Goal: Task Accomplishment & Management: Use online tool/utility

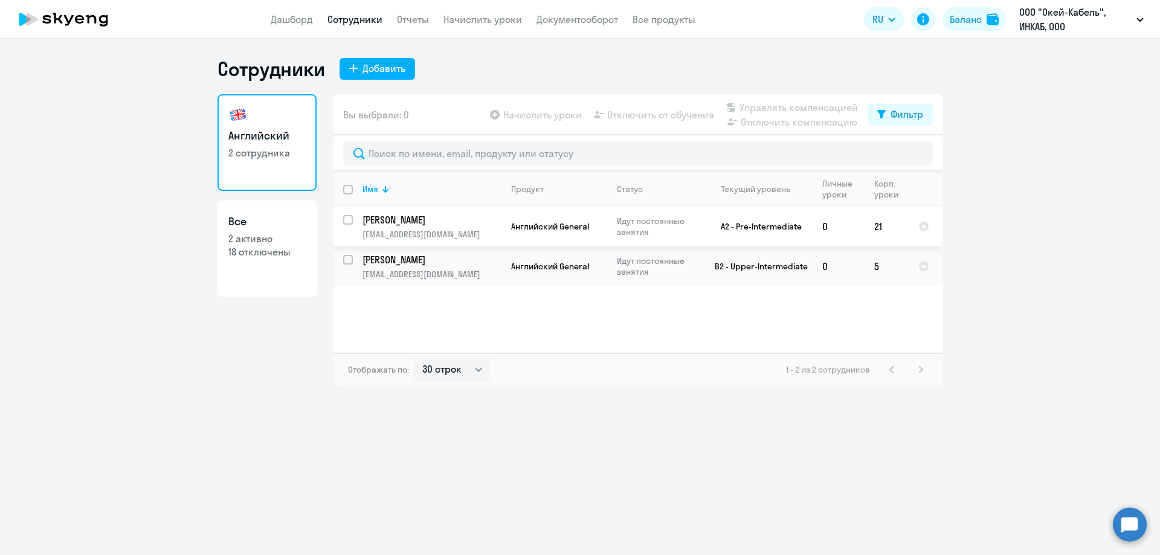
select select "30"
click at [306, 19] on link "Дашборд" at bounding box center [292, 19] width 42 height 12
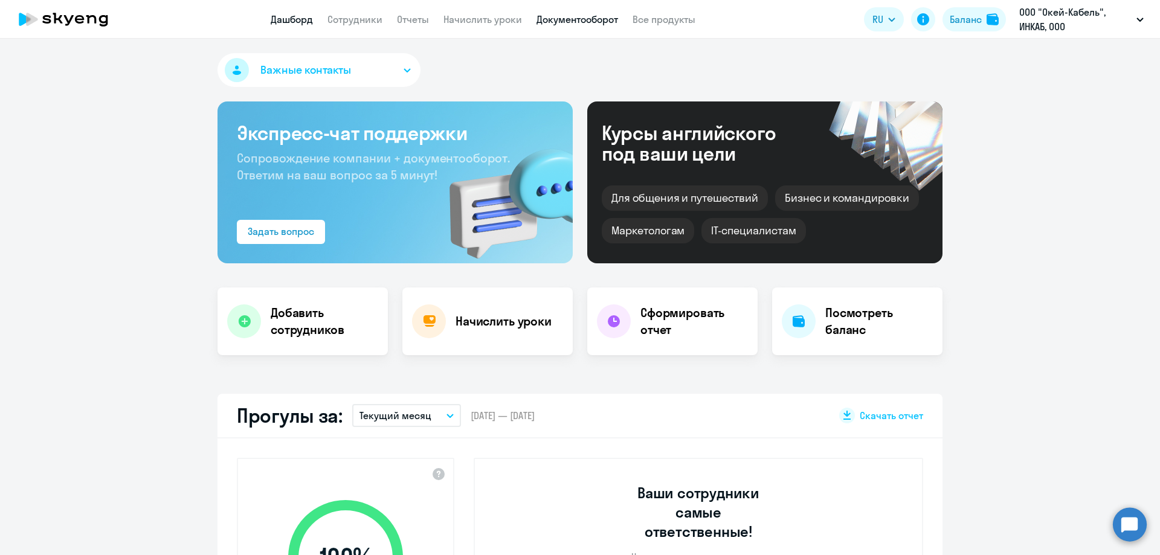
click at [546, 22] on link "Документооборот" at bounding box center [578, 19] width 82 height 12
select select "30"
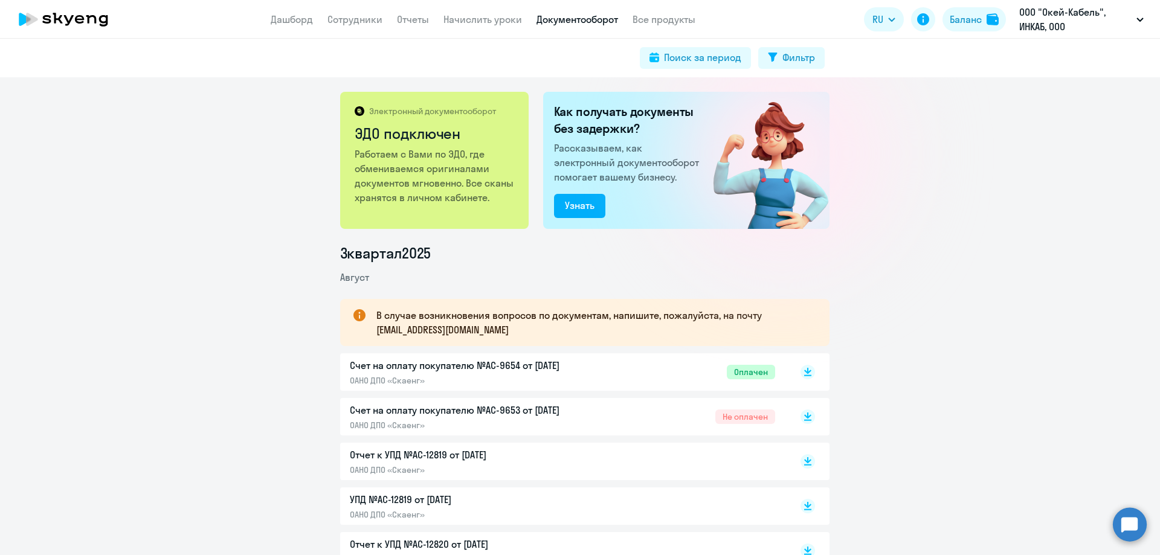
click at [503, 367] on p "Счет на оплату покупателю №AC-9654 от 02.08.2025" at bounding box center [477, 365] width 254 height 15
click at [531, 366] on p "Счет на оплату покупателю №AC-9654 от 02.08.2025" at bounding box center [477, 365] width 254 height 15
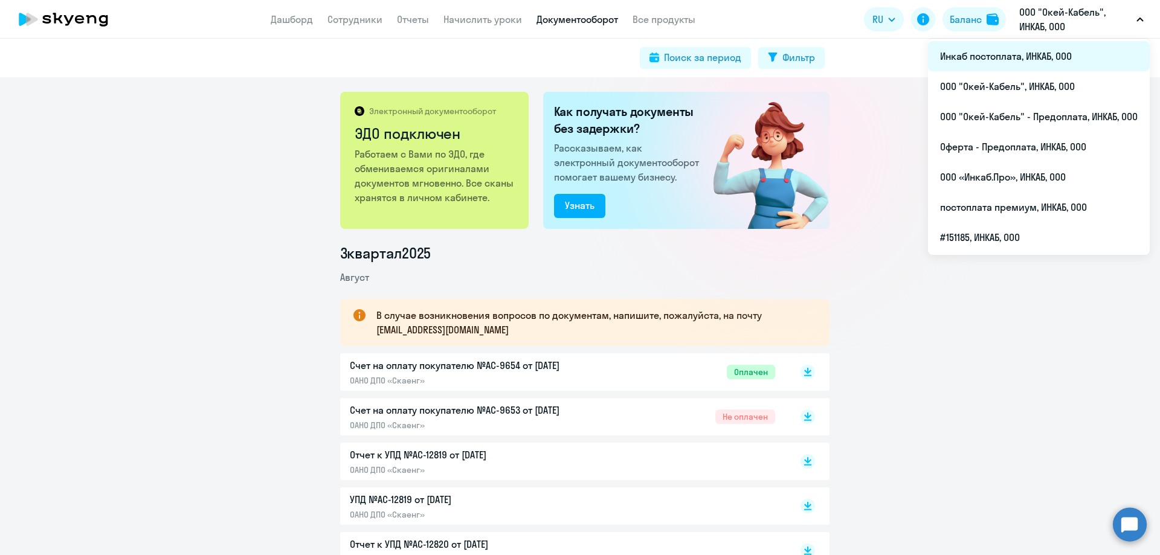
click at [991, 56] on li "Инкаб постоплата, ИНКАБ, ООО" at bounding box center [1039, 56] width 222 height 30
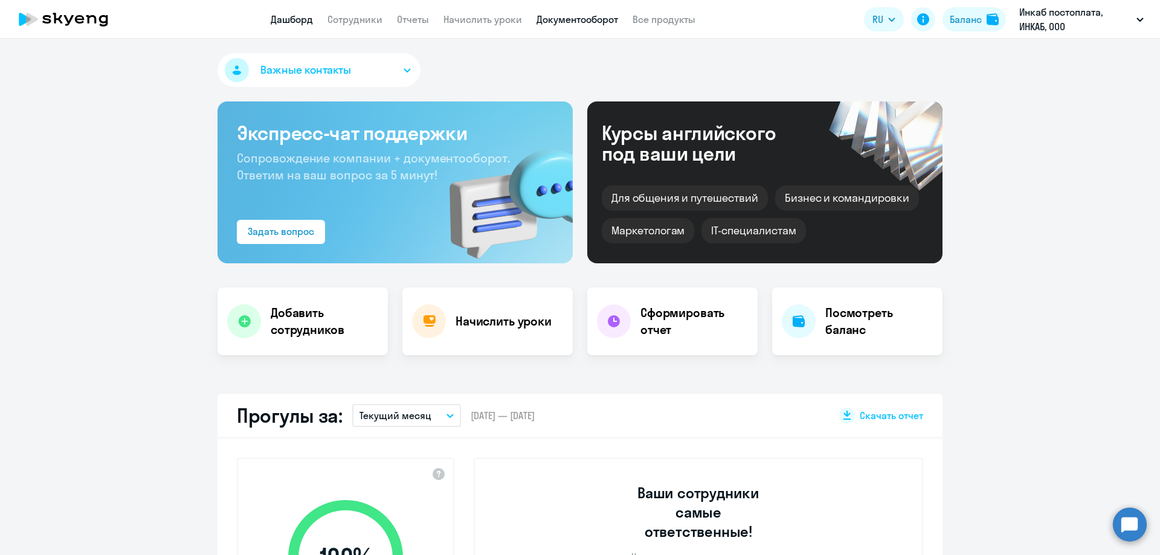
click at [577, 15] on link "Документооборот" at bounding box center [578, 19] width 82 height 12
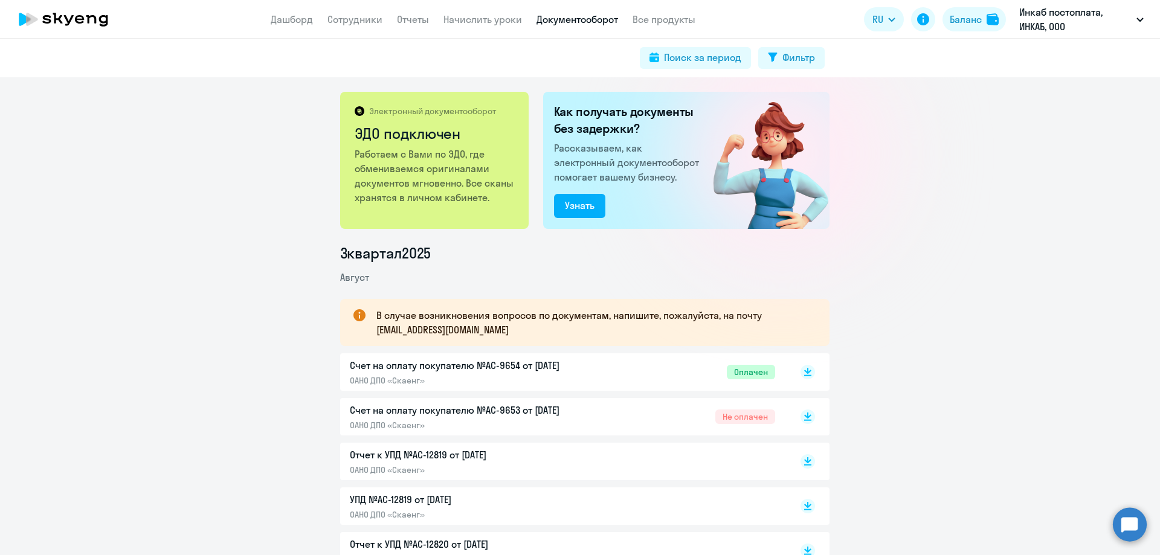
click at [563, 366] on p "Счет на оплату покупателю №AC-9654 от 02.08.2025" at bounding box center [477, 365] width 254 height 15
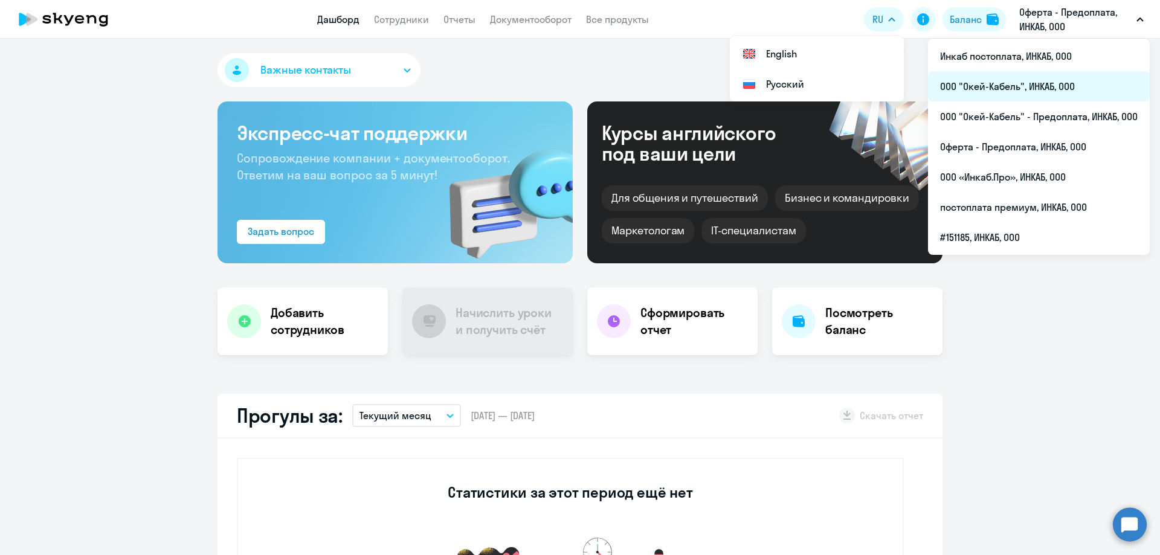
click at [1013, 88] on li "ООО "Окей-Кабель", ИНКАБ, ООО" at bounding box center [1039, 86] width 222 height 30
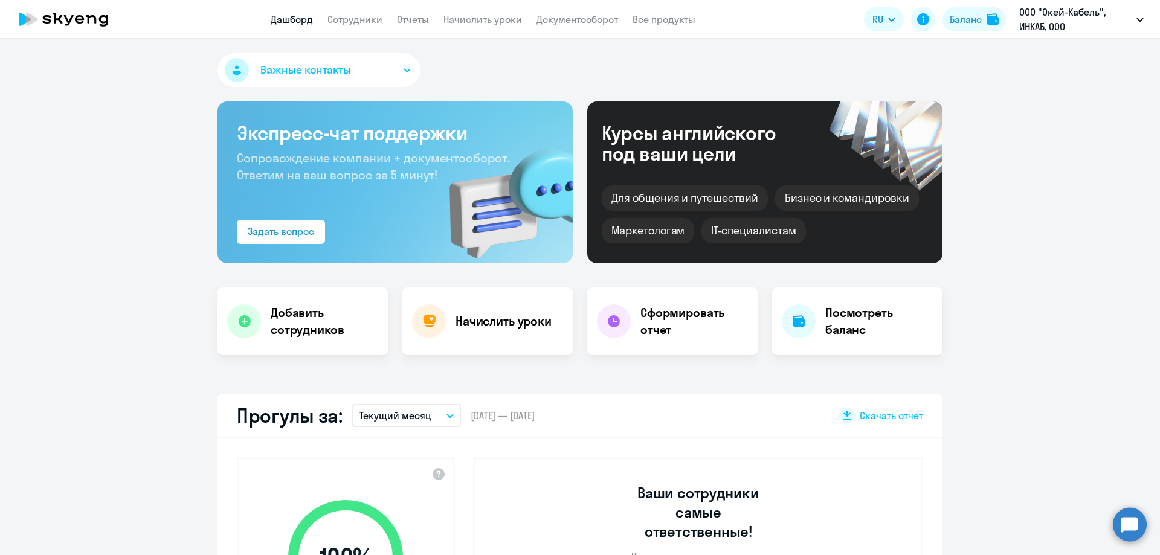
select select "30"
click at [352, 11] on app-header "Дашборд Сотрудники Отчеты Начислить уроки Документооборот Все продукты Дашборд …" at bounding box center [580, 19] width 1160 height 39
click at [353, 18] on link "Сотрудники" at bounding box center [355, 19] width 55 height 12
select select "30"
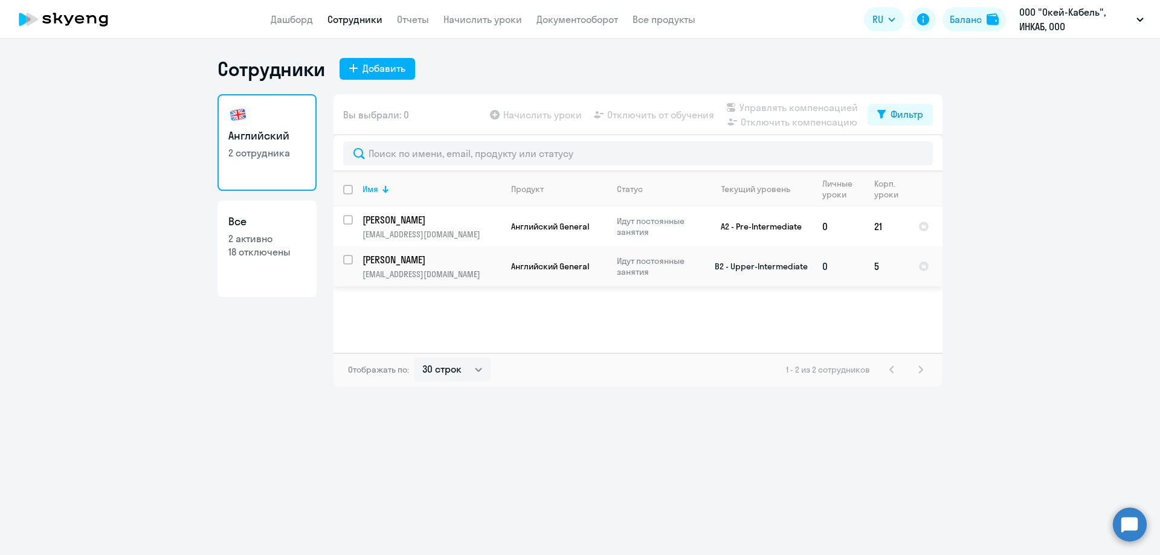
click at [348, 258] on input "select row 11288798" at bounding box center [355, 267] width 24 height 24
checkbox input "true"
click at [552, 114] on span "Начислить уроки" at bounding box center [542, 115] width 79 height 15
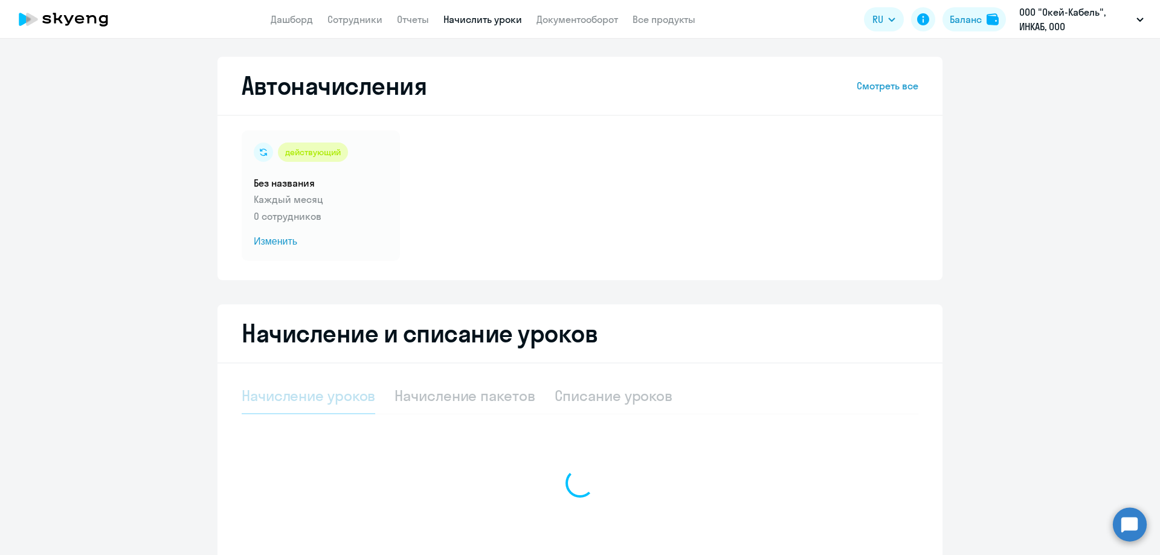
select select "10"
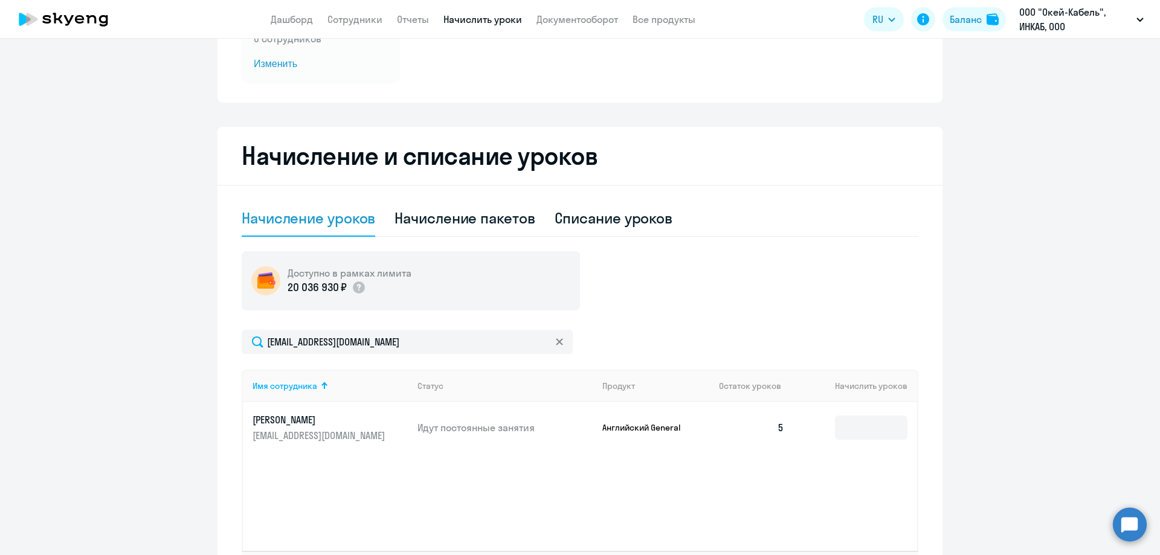
scroll to position [181, 0]
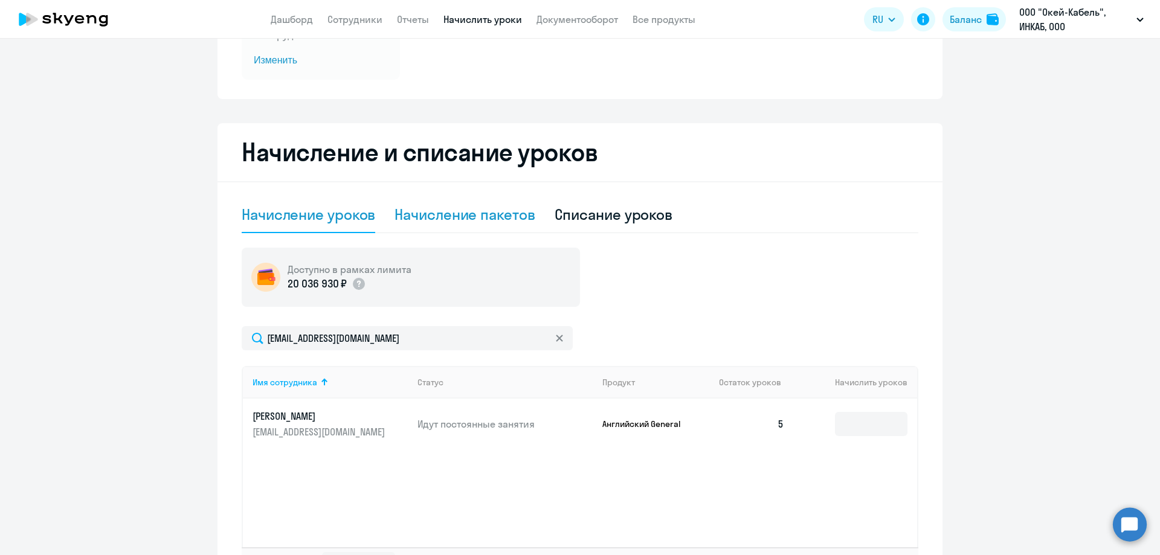
click at [471, 215] on div "Начисление пакетов" at bounding box center [465, 214] width 140 height 19
select select "10"
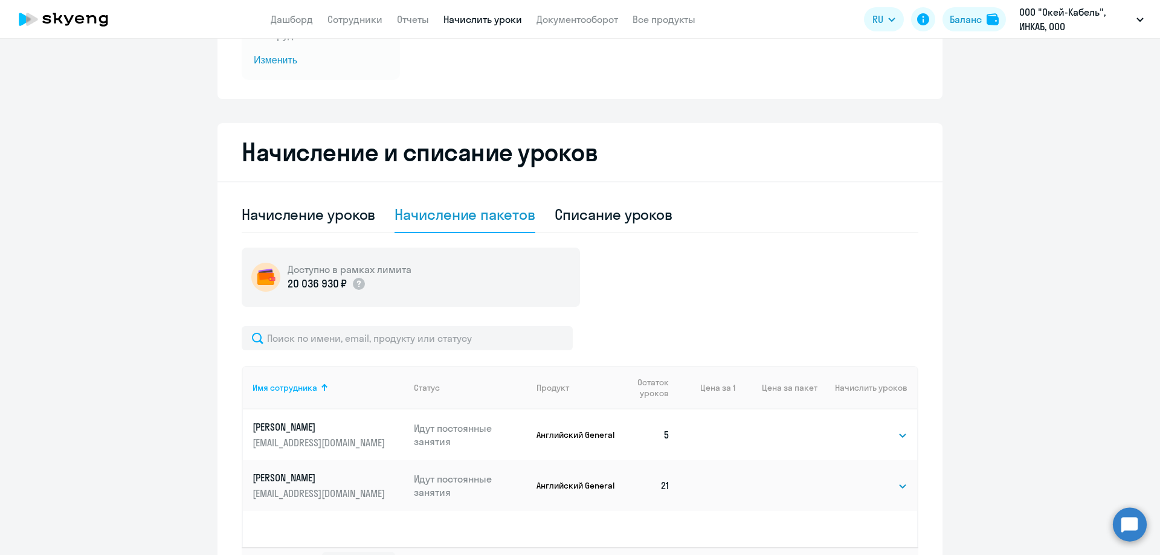
click at [704, 430] on td at bounding box center [708, 435] width 56 height 51
click at [884, 439] on select "Выбрать 4 8 16 32 64 96 128" at bounding box center [883, 436] width 50 height 15
select select "8"
click at [858, 429] on select "Выбрать 4 8 16 32 64 96 128" at bounding box center [883, 436] width 50 height 15
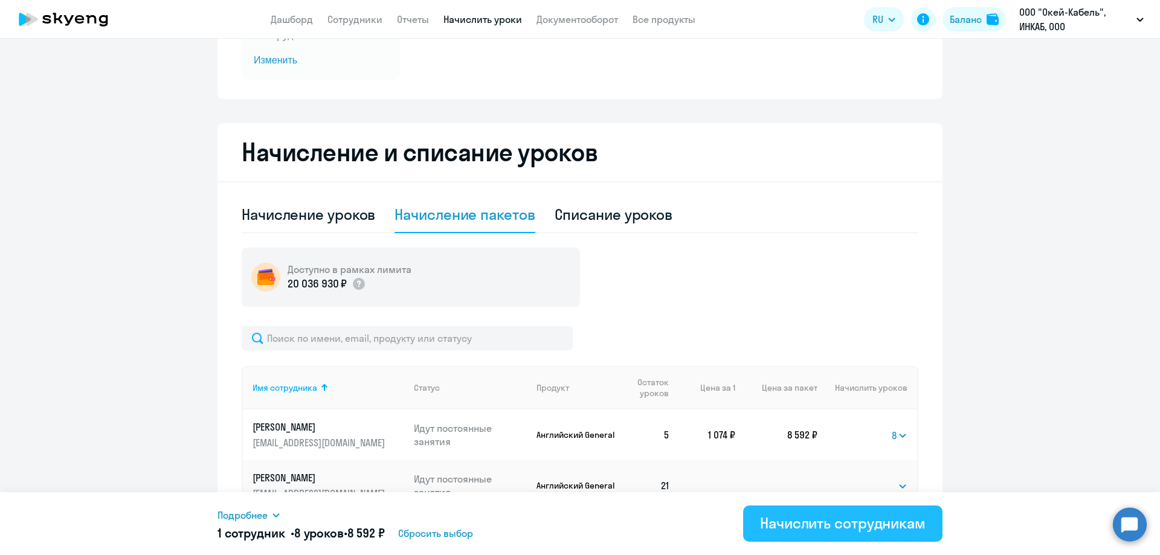
click at [792, 525] on div "Начислить сотрудникам" at bounding box center [843, 523] width 166 height 19
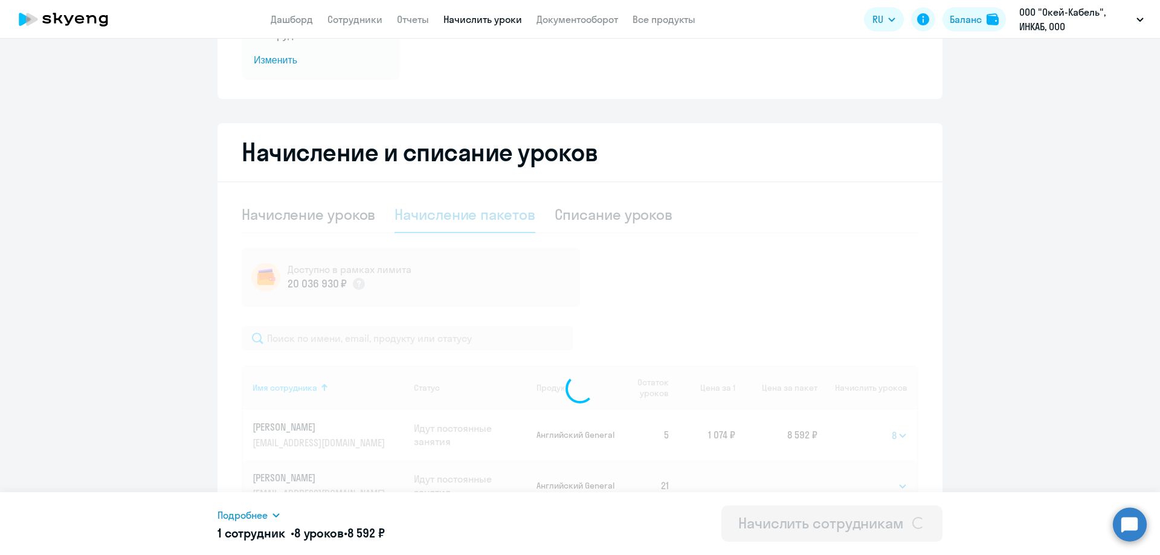
select select
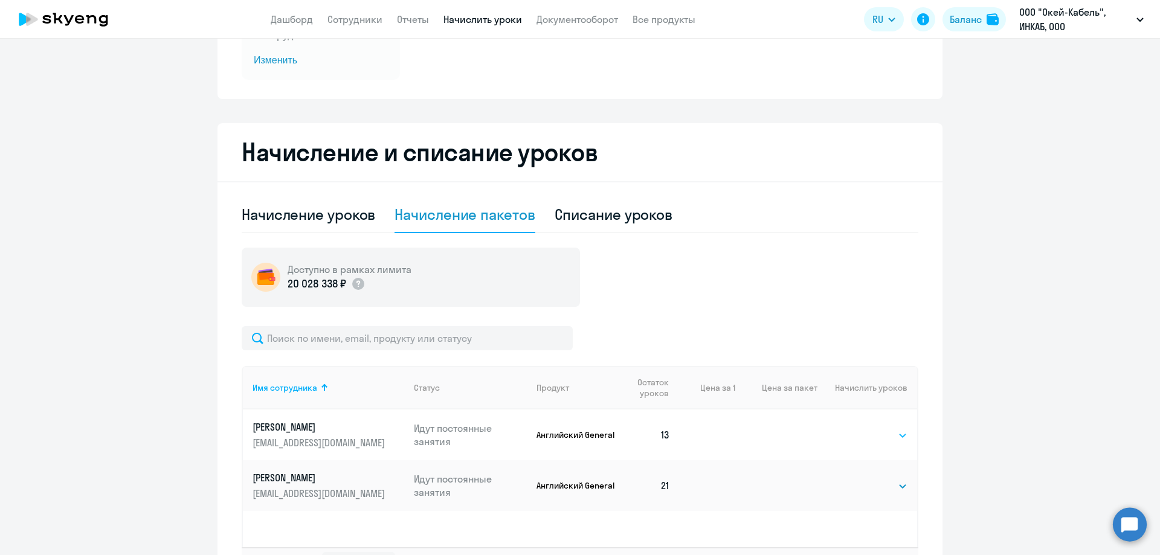
click at [868, 436] on select "Выбрать 4 8 16 32 64 96 128" at bounding box center [883, 436] width 50 height 15
select select "8"
click at [858, 429] on select "Выбрать 4 8 16 32 64 96 128" at bounding box center [883, 436] width 50 height 15
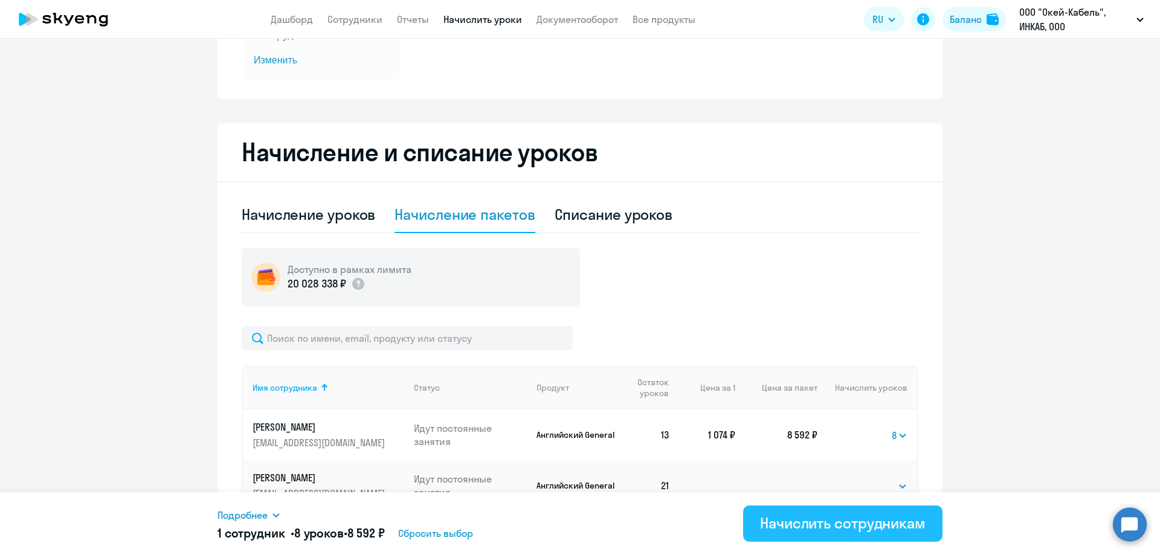
click at [783, 531] on div "Начислить сотрудникам" at bounding box center [843, 523] width 166 height 19
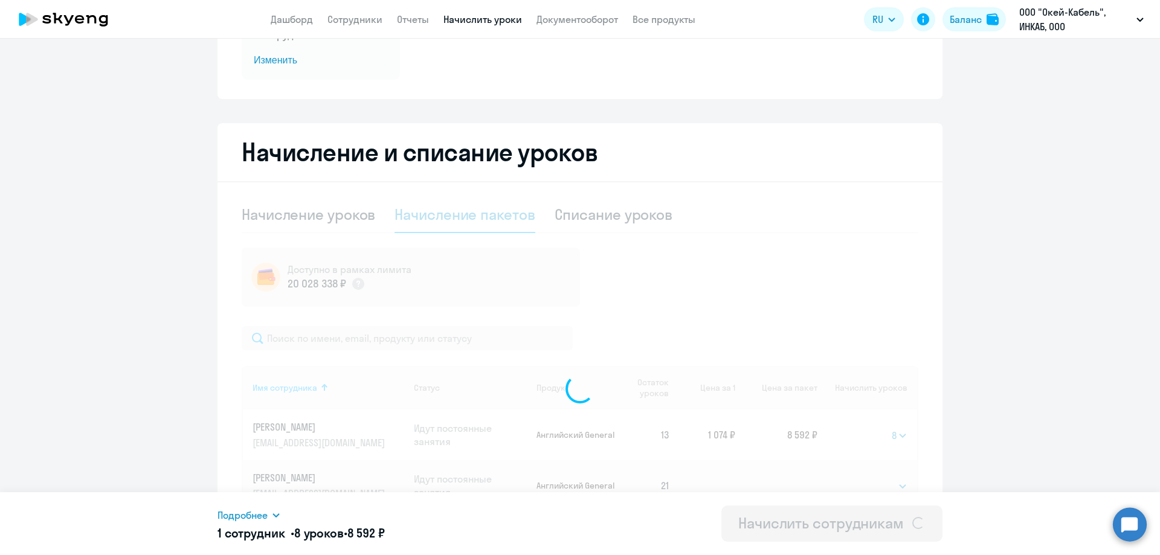
select select
